Goal: Find contact information: Find contact information

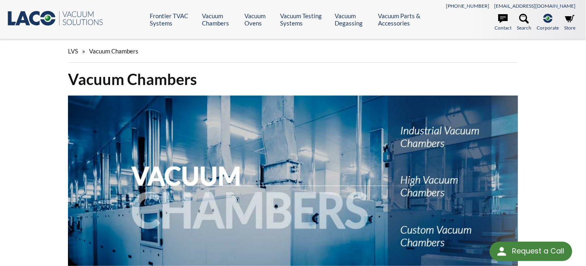
select select "Language Translate Widget"
click at [500, 28] on link "Contact" at bounding box center [502, 23] width 17 height 18
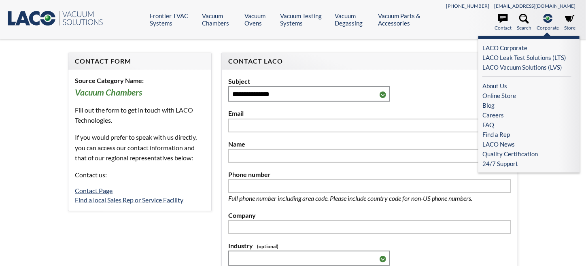
select select "Language Translate Widget"
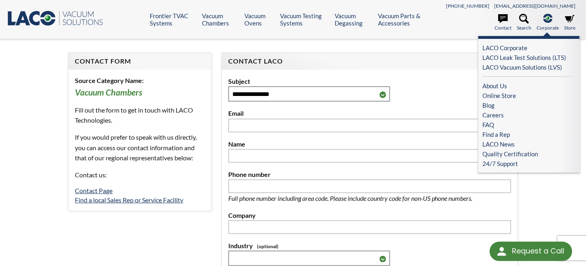
click at [492, 79] on ul "LACO Corporate LACO Leak Test Solutions (LTS) LACO Vacuum Solutions (LVS) About…" at bounding box center [528, 104] width 101 height 136
click at [491, 85] on link "About Us" at bounding box center [526, 86] width 89 height 10
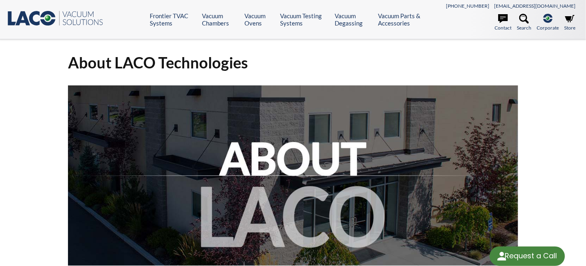
select select "Language Translate Widget"
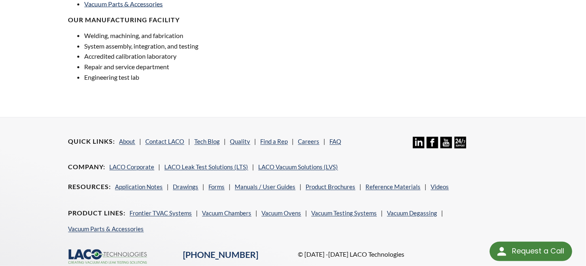
scroll to position [697, 0]
